Goal: Task Accomplishment & Management: Manage account settings

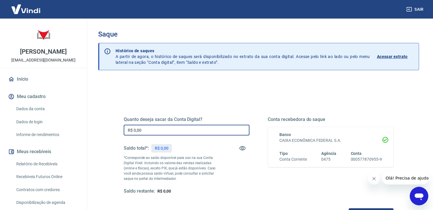
click at [150, 130] on input "R$ 0,00" at bounding box center [187, 130] width 126 height 11
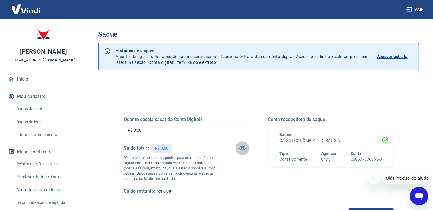
click at [241, 147] on icon "button" at bounding box center [242, 148] width 7 height 7
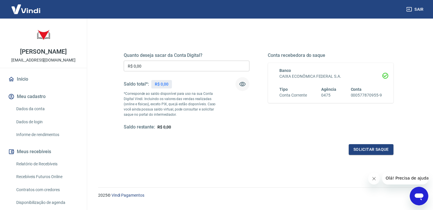
scroll to position [77, 0]
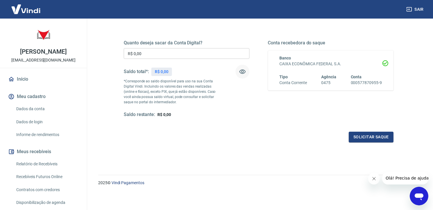
click at [209, 156] on div "Quanto deseja sacar da Conta Digital? R$ 0,00 ​ Saldo total*: R$ 0,00 *Correspo…" at bounding box center [258, 107] width 321 height 208
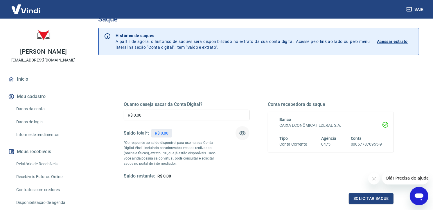
scroll to position [29, 0]
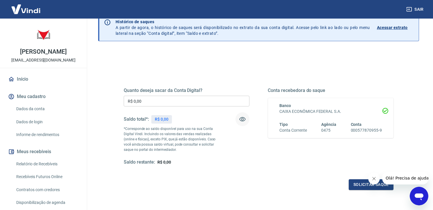
click at [232, 177] on div "Quanto deseja sacar da Conta Digital? R$ 0,00 ​ Saldo total*: R$ 0,00 *Correspo…" at bounding box center [259, 132] width 270 height 117
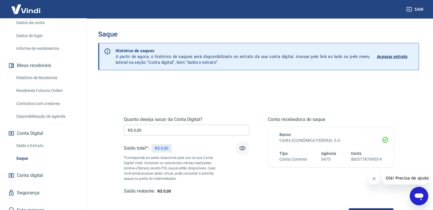
scroll to position [87, 0]
click at [44, 75] on link "Relatório de Recebíveis" at bounding box center [47, 77] width 66 height 12
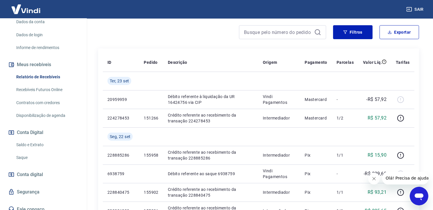
scroll to position [87, 0]
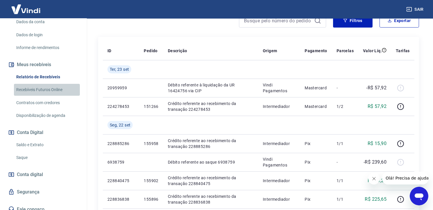
click at [48, 89] on link "Recebíveis Futuros Online" at bounding box center [47, 90] width 66 height 12
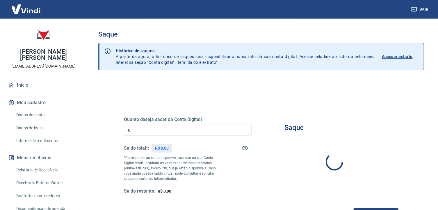
type input "R$ 0,00"
